Goal: Manage account settings

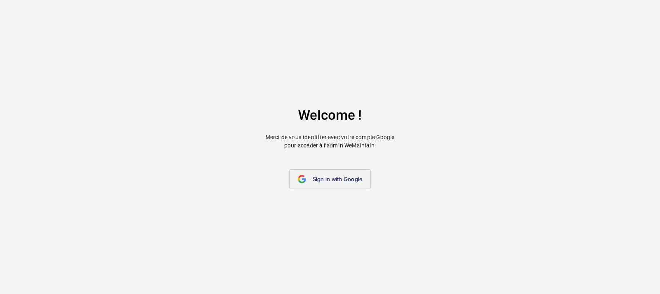
click at [334, 179] on span "Sign in with Google" at bounding box center [338, 179] width 50 height 7
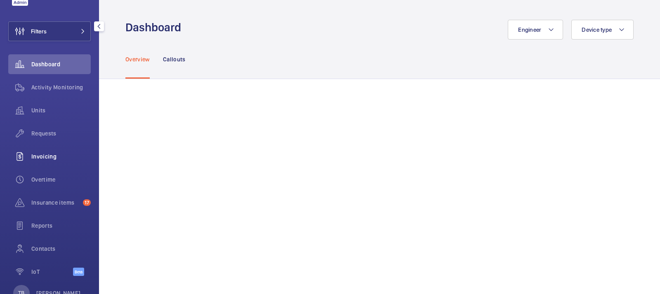
scroll to position [38, 0]
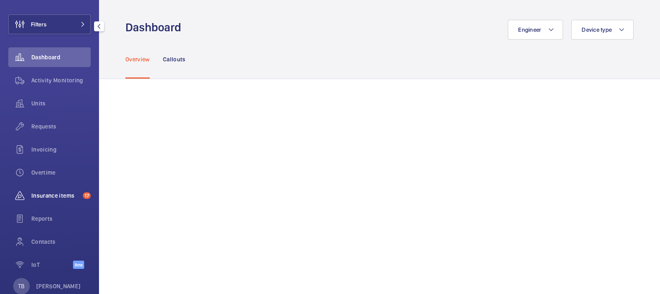
click at [42, 193] on span "Insurance items" at bounding box center [55, 196] width 48 height 8
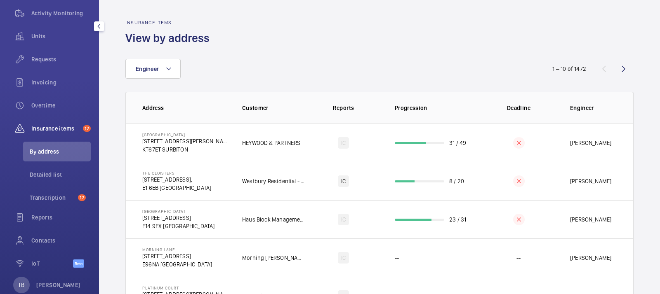
scroll to position [106, 0]
click at [50, 210] on div "Reports" at bounding box center [49, 217] width 82 height 20
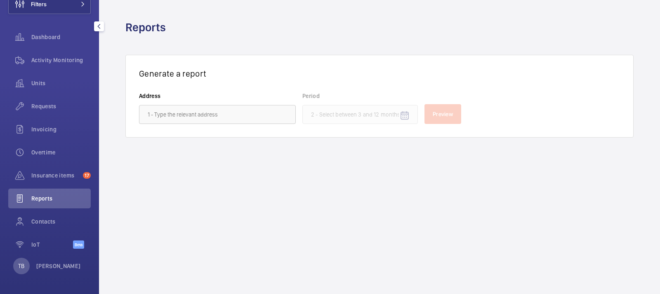
scroll to position [58, 0]
click at [49, 131] on span "Invoicing" at bounding box center [60, 130] width 59 height 8
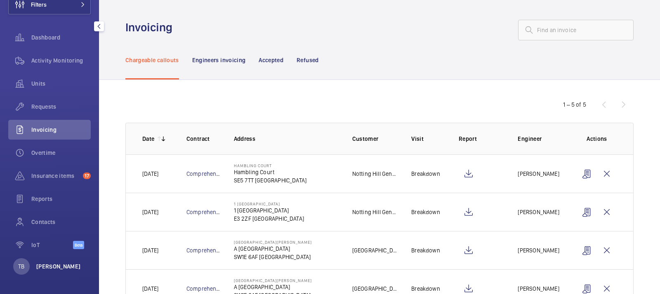
click at [48, 265] on p "[PERSON_NAME]" at bounding box center [58, 267] width 45 height 8
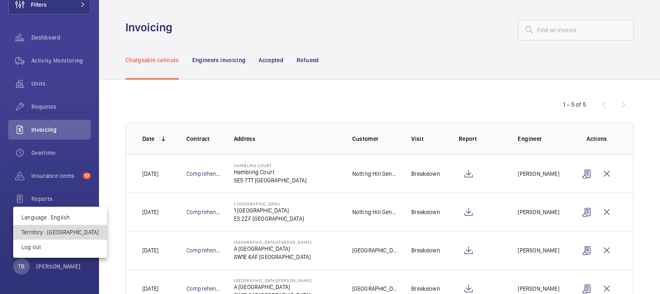
click at [63, 234] on p "Territory : United Kingdom" at bounding box center [59, 232] width 77 height 8
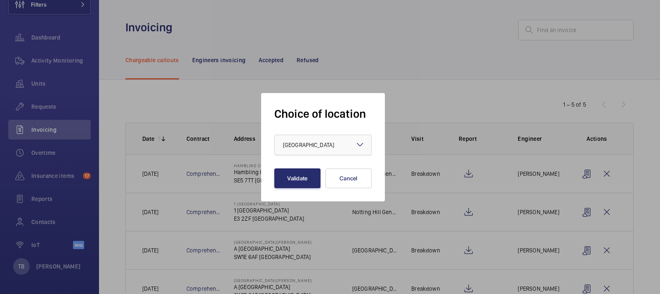
click at [344, 146] on div "× United Kingdom" at bounding box center [319, 145] width 72 height 8
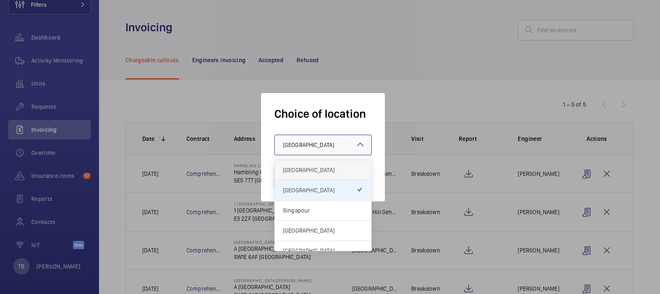
click at [316, 167] on span "[GEOGRAPHIC_DATA]" at bounding box center [323, 170] width 80 height 8
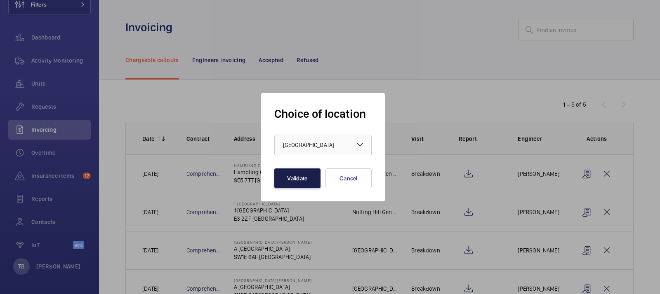
click at [302, 186] on button "Validate" at bounding box center [297, 179] width 46 height 20
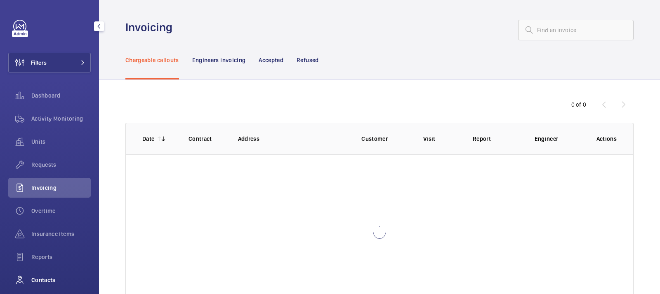
scroll to position [58, 0]
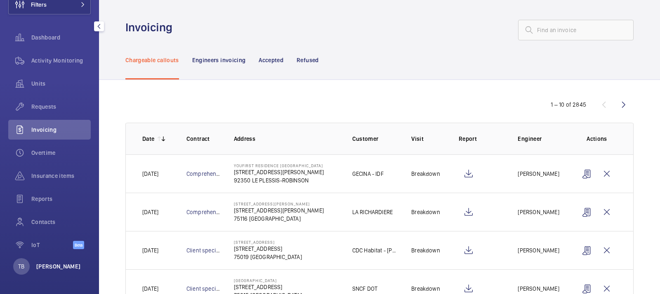
click at [47, 263] on p "[PERSON_NAME]" at bounding box center [58, 267] width 45 height 8
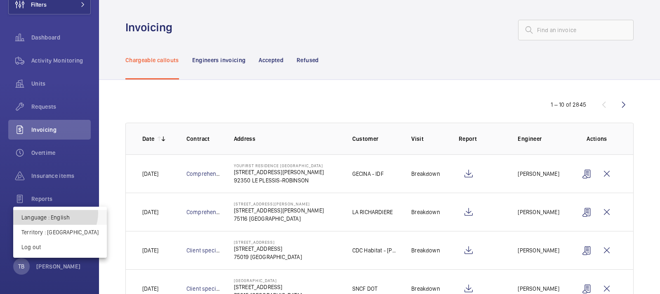
click at [55, 214] on button "Language : English" at bounding box center [60, 217] width 94 height 15
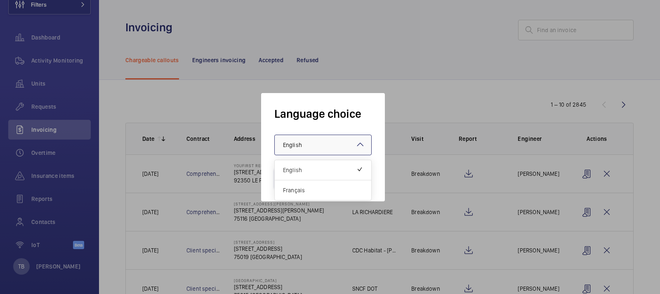
click at [323, 136] on div at bounding box center [323, 145] width 97 height 20
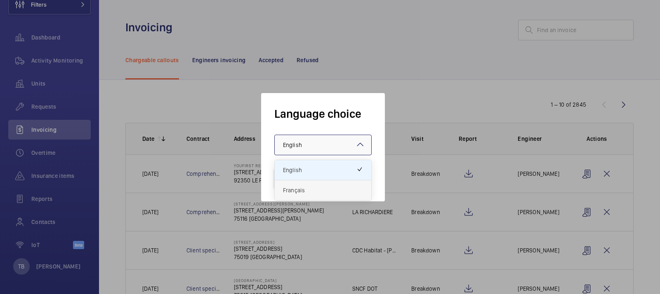
click at [306, 185] on div "Français" at bounding box center [323, 191] width 97 height 20
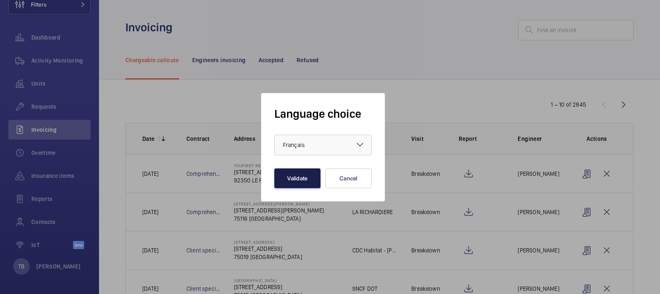
click at [297, 179] on button "Validate" at bounding box center [297, 179] width 46 height 20
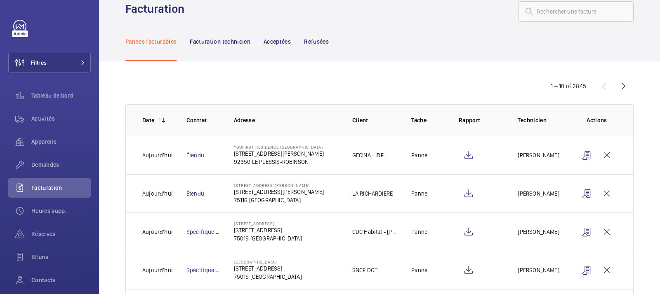
scroll to position [25, 0]
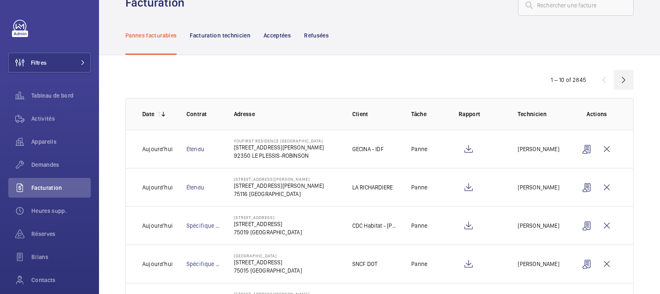
click at [622, 78] on wm-front-icon-button at bounding box center [624, 80] width 20 height 20
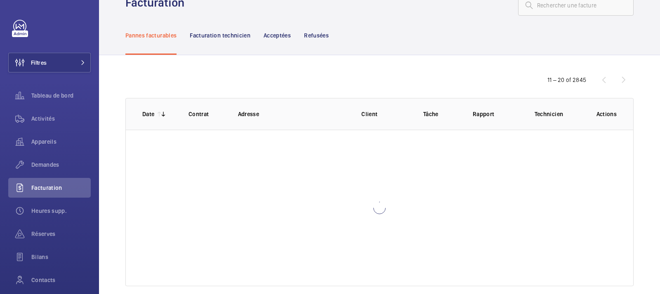
scroll to position [36, 0]
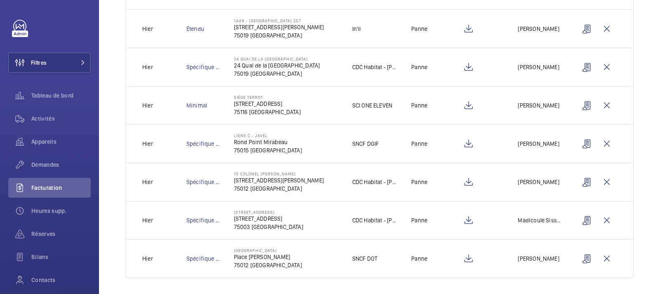
scroll to position [42, 0]
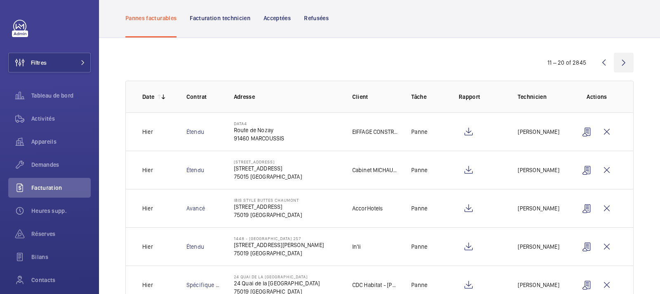
click at [620, 65] on wm-front-icon-button at bounding box center [624, 63] width 20 height 20
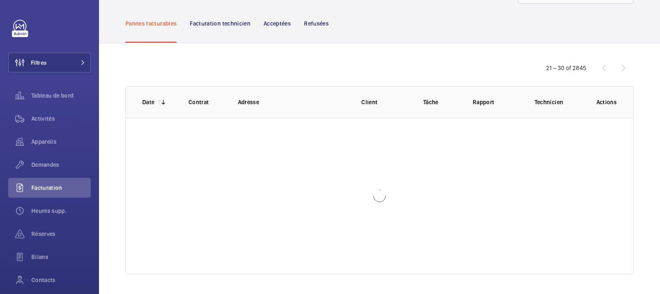
scroll to position [36, 0]
